Goal: Find specific page/section: Find specific page/section

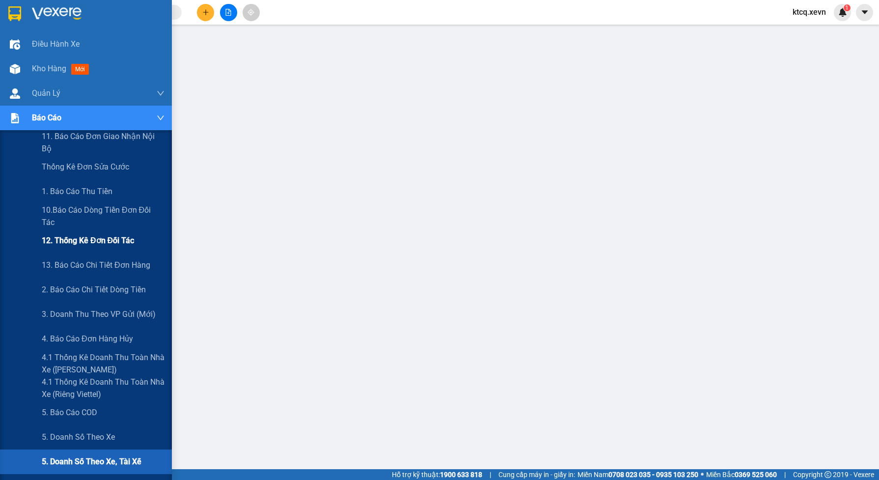
click at [93, 240] on span "12. Thống kê đơn đối tác" at bounding box center [88, 240] width 92 height 12
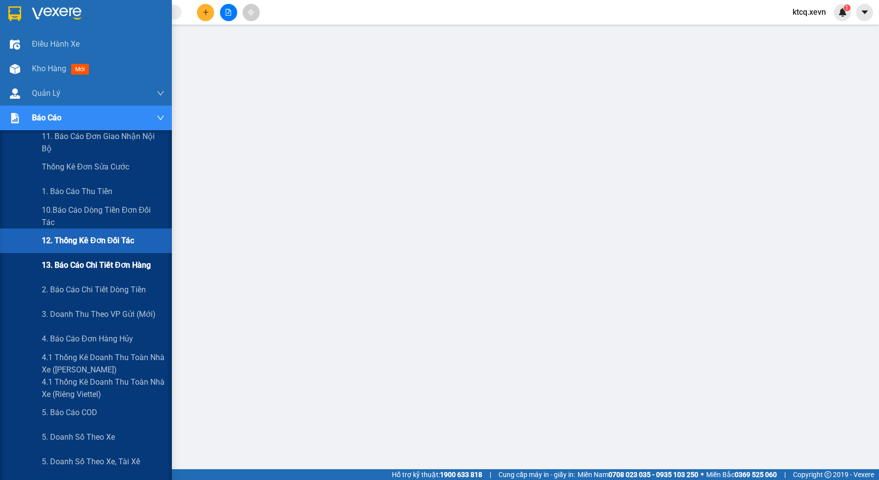
click at [63, 261] on span "13. Báo cáo chi tiết đơn hàng" at bounding box center [96, 265] width 109 height 12
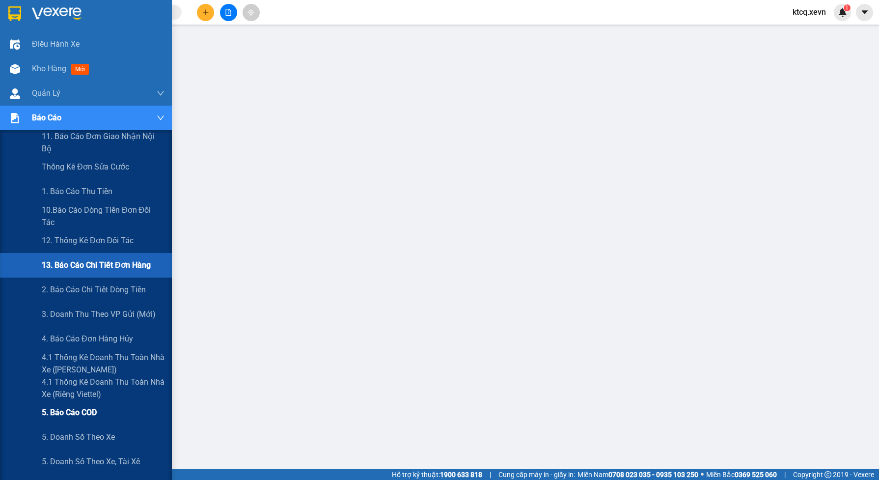
click at [92, 408] on span "5. Báo cáo COD" at bounding box center [69, 412] width 55 height 12
